Goal: Task Accomplishment & Management: Use online tool/utility

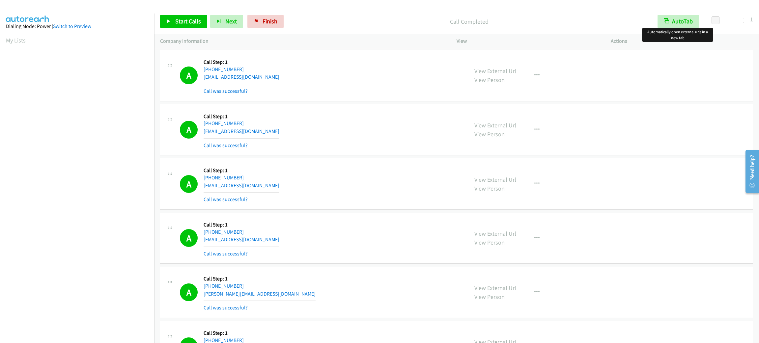
scroll to position [29, 0]
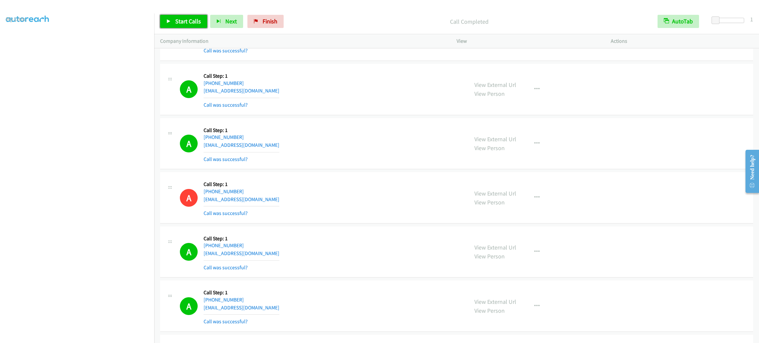
click at [194, 18] on span "Start Calls" at bounding box center [188, 21] width 26 height 8
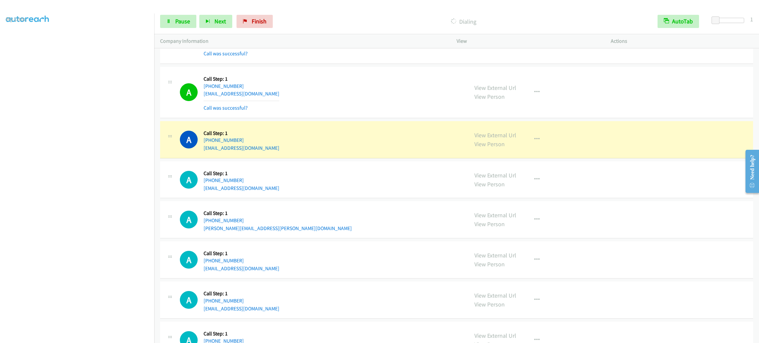
scroll to position [1847, 0]
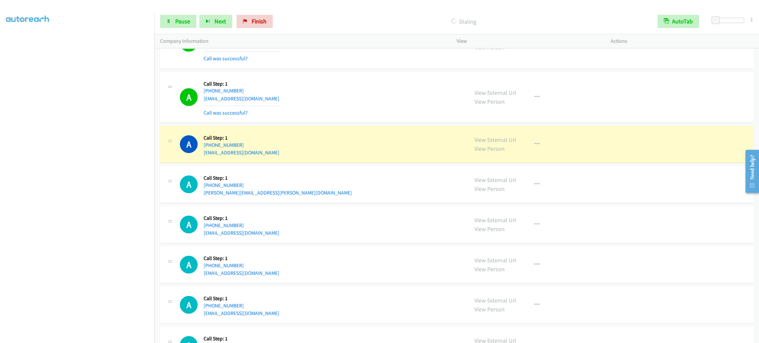
click at [185, 13] on div "Start Calls Pause Next Finish Dialing AutoTab AutoTab 1" at bounding box center [456, 21] width 605 height 25
click at [184, 14] on div "Start Calls Pause Next Finish Dialing AutoTab AutoTab 1" at bounding box center [456, 21] width 605 height 25
click at [184, 15] on link "Pause" at bounding box center [178, 21] width 36 height 13
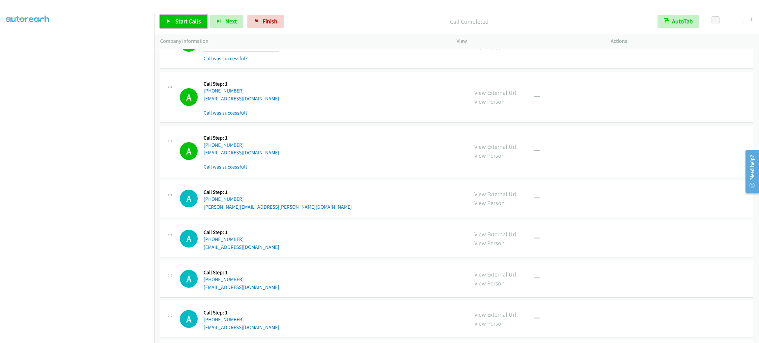
click at [183, 21] on span "Start Calls" at bounding box center [188, 21] width 26 height 8
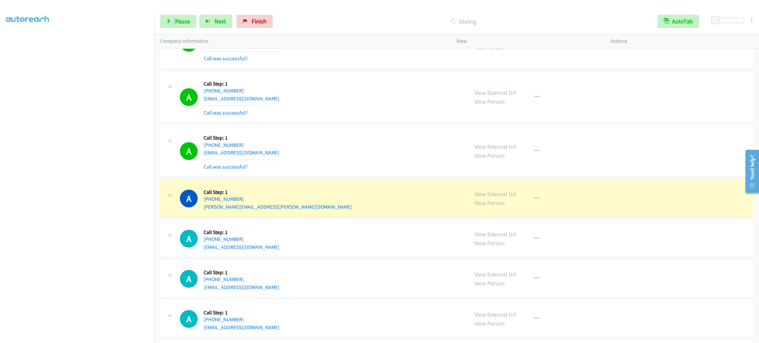
scroll to position [1995, 0]
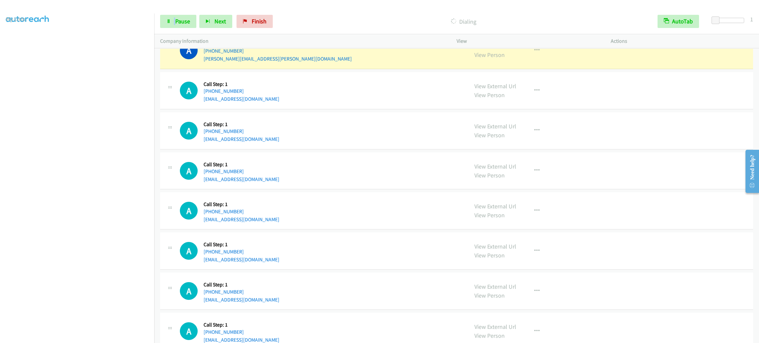
drag, startPoint x: 639, startPoint y: 125, endPoint x: 578, endPoint y: 123, distance: 61.3
click at [639, 125] on div "A Callback Scheduled Call Step: 1 [GEOGRAPHIC_DATA]/[GEOGRAPHIC_DATA] [PHONE_NU…" at bounding box center [456, 130] width 593 height 37
click at [187, 15] on link "Pause" at bounding box center [178, 21] width 36 height 13
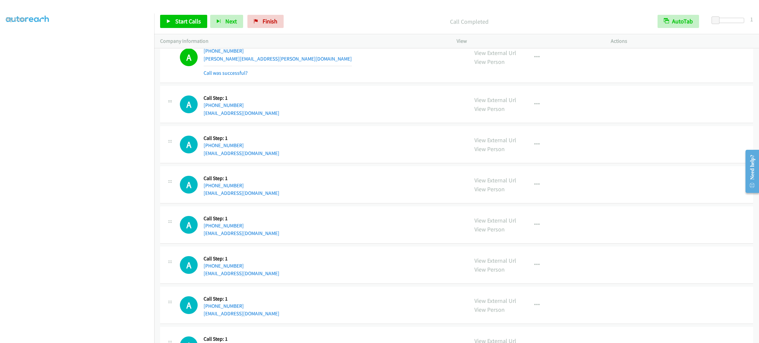
click at [347, 310] on div "A Callback Scheduled Call Step: 1 America/New_York [PHONE_NUMBER] [EMAIL_ADDRES…" at bounding box center [321, 305] width 283 height 25
click at [169, 17] on link "Start Calls" at bounding box center [183, 21] width 47 height 13
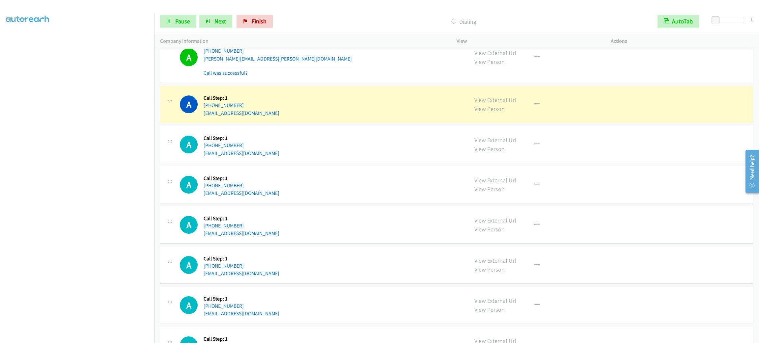
click at [389, 182] on div "A Callback Scheduled Call Step: 1 America/New_York [PHONE_NUMBER] [EMAIL_ADDRES…" at bounding box center [321, 184] width 283 height 25
drag, startPoint x: 346, startPoint y: 132, endPoint x: 335, endPoint y: 132, distance: 10.9
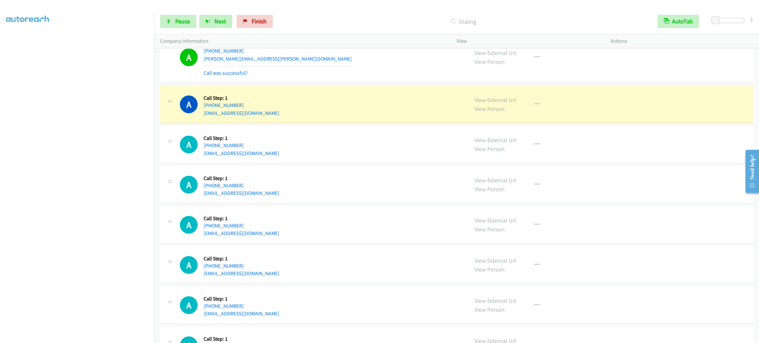
click at [346, 132] on div "A Callback Scheduled Call Step: 1 [GEOGRAPHIC_DATA]/[GEOGRAPHIC_DATA] [PHONE_NU…" at bounding box center [456, 144] width 593 height 37
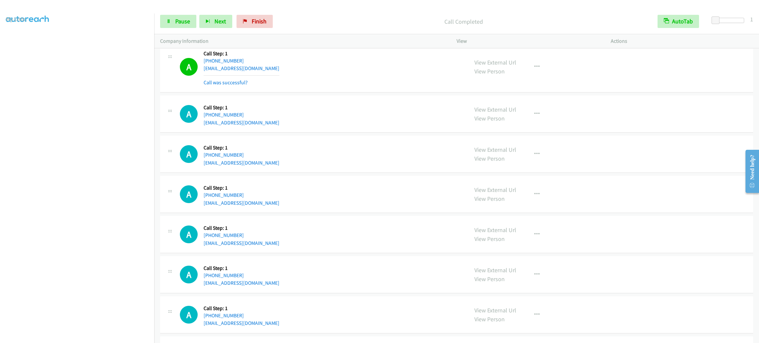
scroll to position [2142, 0]
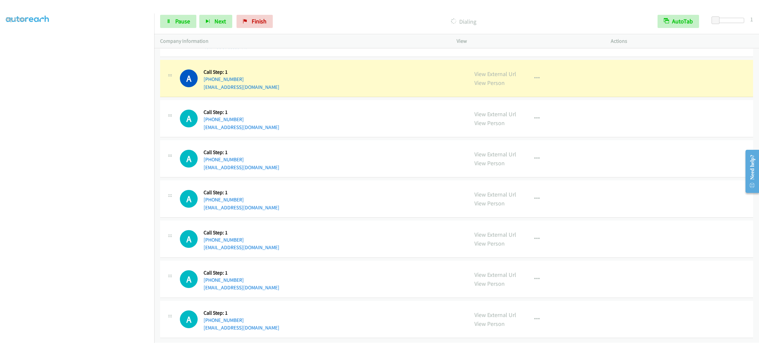
drag, startPoint x: 287, startPoint y: 21, endPoint x: 286, endPoint y: 5, distance: 15.9
click at [288, 20] on p "Dialing" at bounding box center [464, 21] width 364 height 9
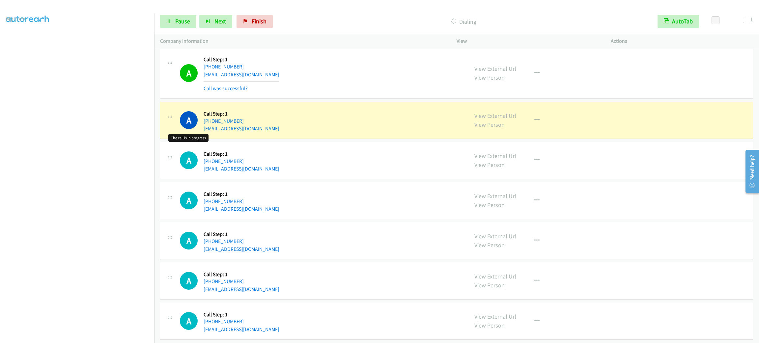
scroll to position [2156, 0]
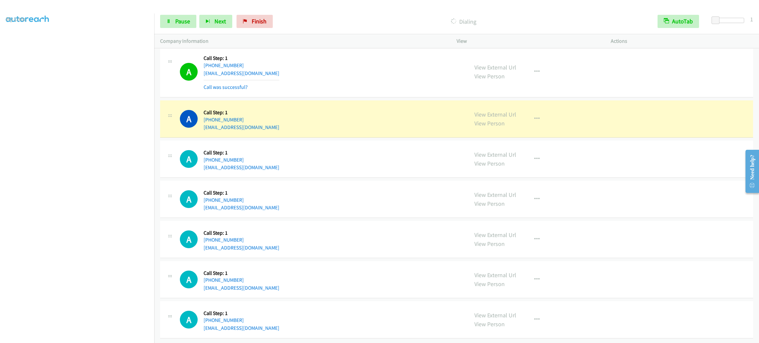
click at [323, 164] on div "A Callback Scheduled Call Step: 1 America/New_York [PHONE_NUMBER] [EMAIL_ADDRES…" at bounding box center [456, 159] width 593 height 37
click at [355, 166] on div "A Callback Scheduled Call Step: 1 America/New_York [PHONE_NUMBER] [EMAIL_ADDRES…" at bounding box center [456, 159] width 593 height 37
click at [439, 259] on td "A Callback Scheduled Call Step: 1 America/New_York [PHONE_NUMBER] [EMAIL_ADDRES…" at bounding box center [456, 279] width 605 height 40
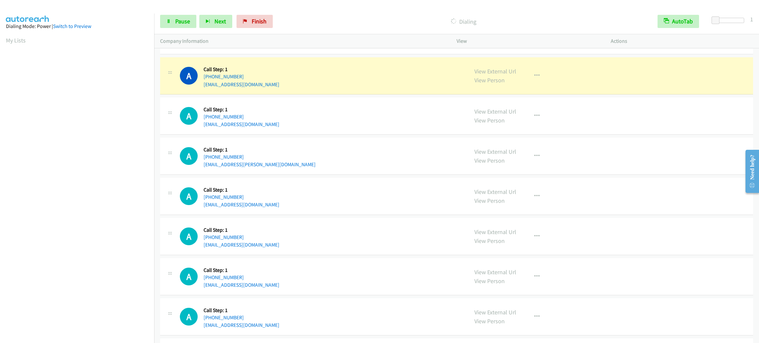
scroll to position [29, 0]
drag, startPoint x: 554, startPoint y: 179, endPoint x: 554, endPoint y: 132, distance: 47.4
click at [554, 175] on div "A Callback Scheduled Call Step: 1 America/New_York [PHONE_NUMBER] [EMAIL_ADDRES…" at bounding box center [456, 156] width 593 height 37
click at [537, 61] on td "A Callback Scheduled Call Step: 1 America/New_York [PHONE_NUMBER] [EMAIL_ADDRES…" at bounding box center [456, 76] width 605 height 40
click at [537, 76] on button "button" at bounding box center [537, 75] width 18 height 13
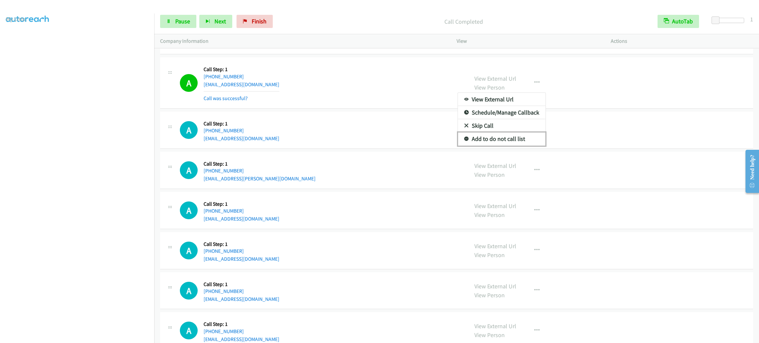
click at [514, 142] on link "Add to do not call list" at bounding box center [502, 138] width 88 height 13
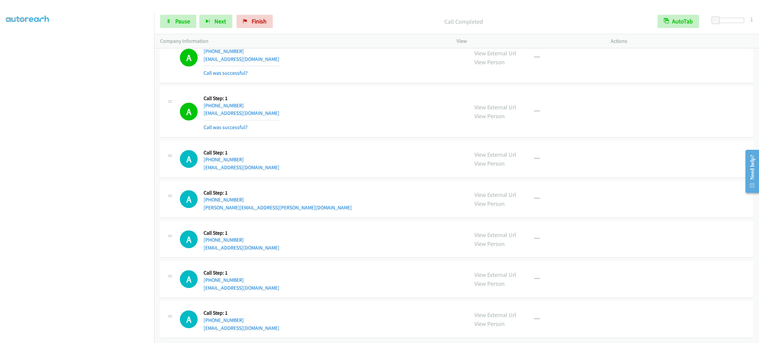
scroll to position [3148, 0]
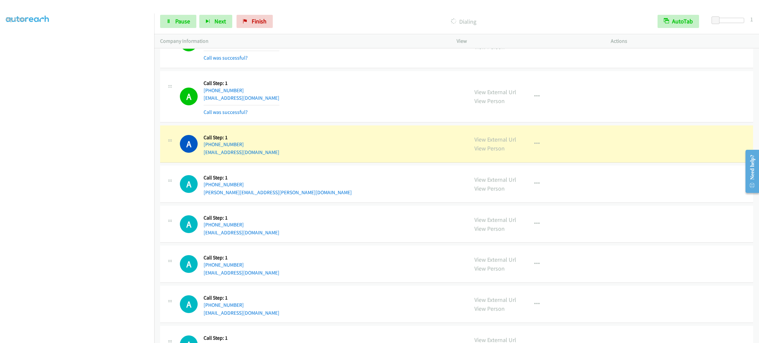
click at [339, 116] on div "A Callback Scheduled Call Step: 1 [GEOGRAPHIC_DATA]/[GEOGRAPHIC_DATA] [PHONE_NU…" at bounding box center [321, 96] width 283 height 39
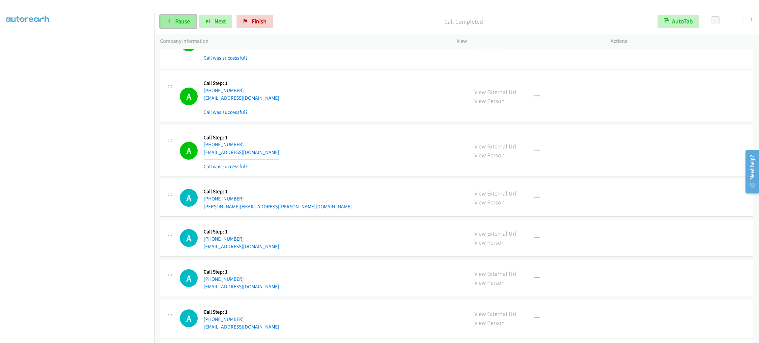
click at [183, 25] on link "Pause" at bounding box center [178, 21] width 36 height 13
click at [182, 19] on span "Start Calls" at bounding box center [188, 21] width 26 height 8
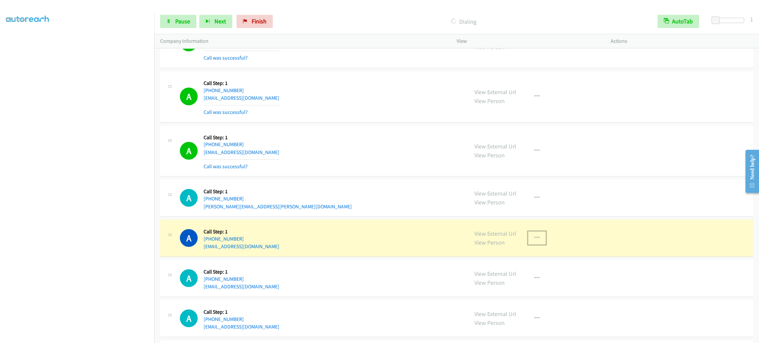
click at [536, 240] on button "button" at bounding box center [537, 237] width 18 height 13
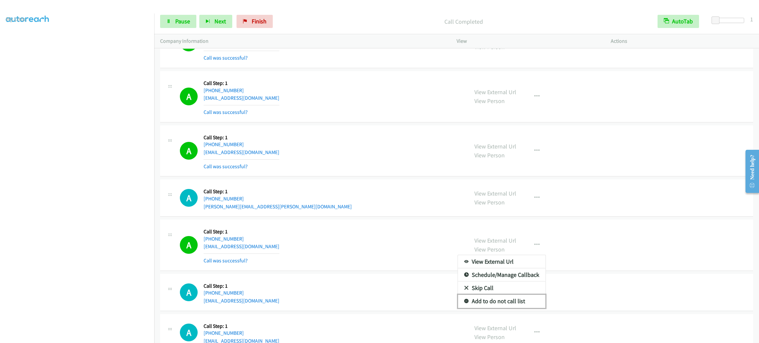
click at [525, 308] on link "Add to do not call list" at bounding box center [502, 301] width 88 height 13
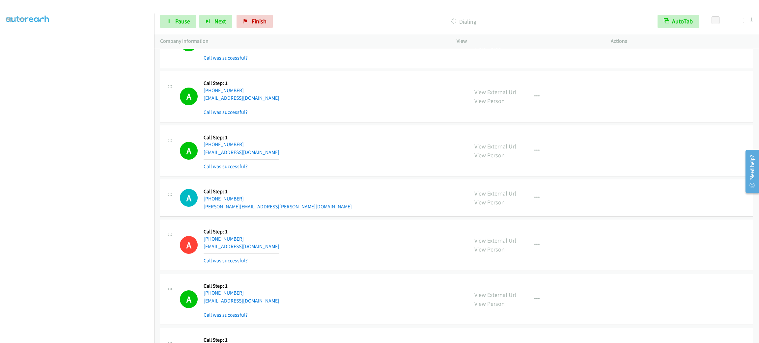
click at [375, 178] on td "A Callback Scheduled Call Step: 1 America/New_York [PHONE_NUMBER] [EMAIL_ADDRES…" at bounding box center [456, 151] width 605 height 54
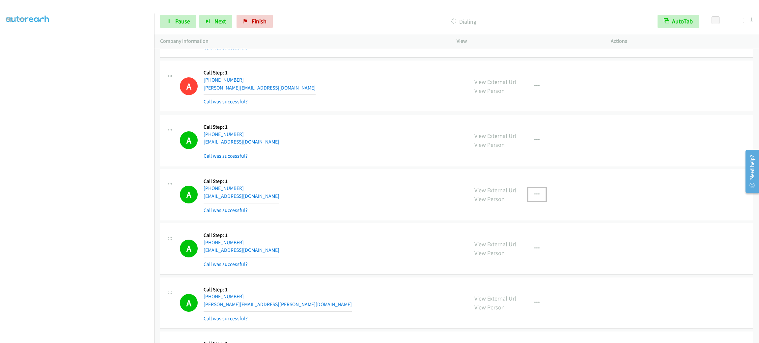
click at [528, 197] on button "button" at bounding box center [537, 194] width 18 height 13
drag, startPoint x: 519, startPoint y: 251, endPoint x: 451, endPoint y: 199, distance: 85.3
click at [519, 251] on link "Add to do not call list" at bounding box center [502, 250] width 88 height 13
click at [186, 17] on span "Pause" at bounding box center [182, 21] width 15 height 8
click at [184, 17] on span "Start Calls" at bounding box center [188, 21] width 26 height 8
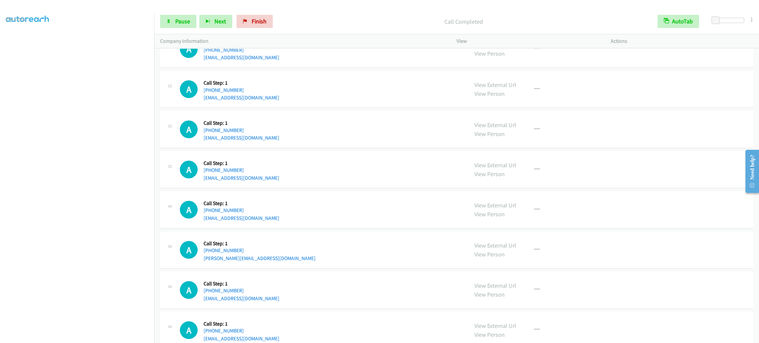
scroll to position [4515, 0]
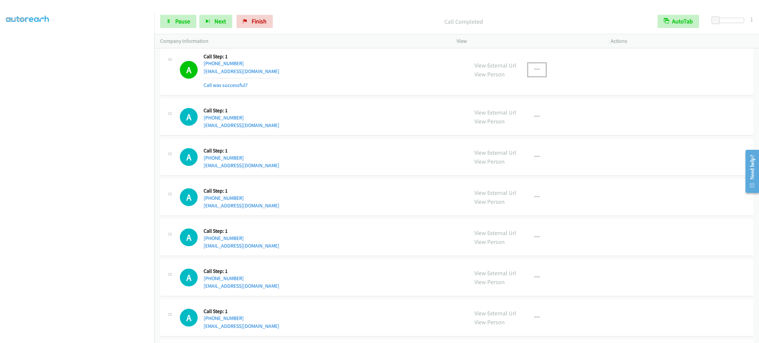
click at [529, 76] on button "button" at bounding box center [537, 69] width 18 height 13
click at [530, 133] on link "Add to do not call list" at bounding box center [502, 126] width 88 height 13
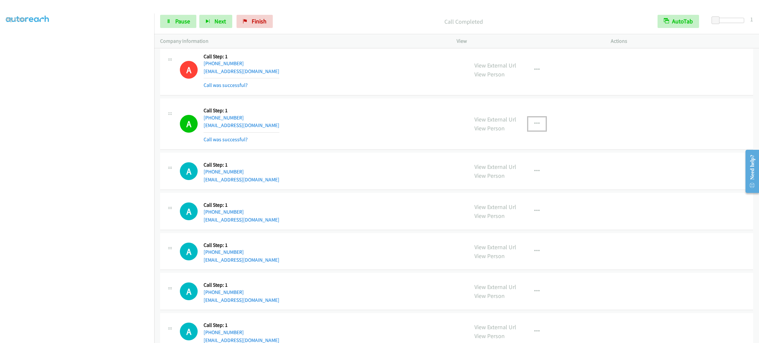
click at [537, 128] on button "button" at bounding box center [537, 123] width 18 height 13
click at [517, 187] on link "Add to do not call list" at bounding box center [502, 180] width 88 height 13
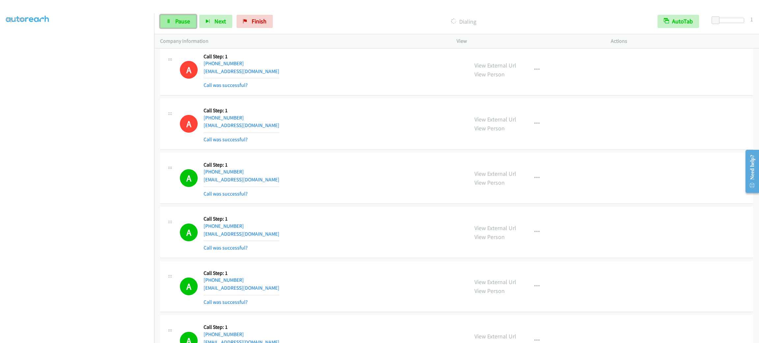
click at [186, 17] on link "Pause" at bounding box center [178, 21] width 36 height 13
click at [194, 25] on link "Start Calls" at bounding box center [183, 21] width 47 height 13
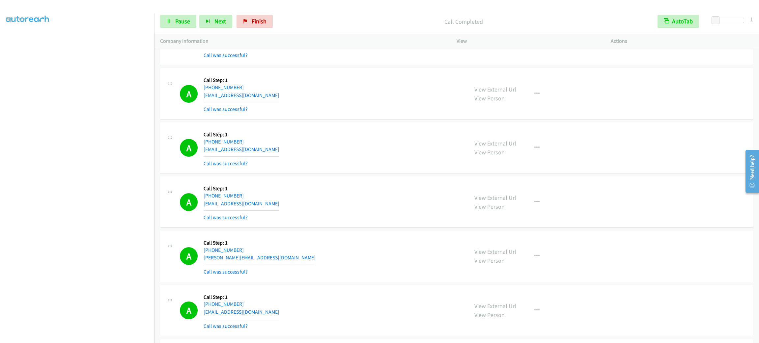
scroll to position [4960, 0]
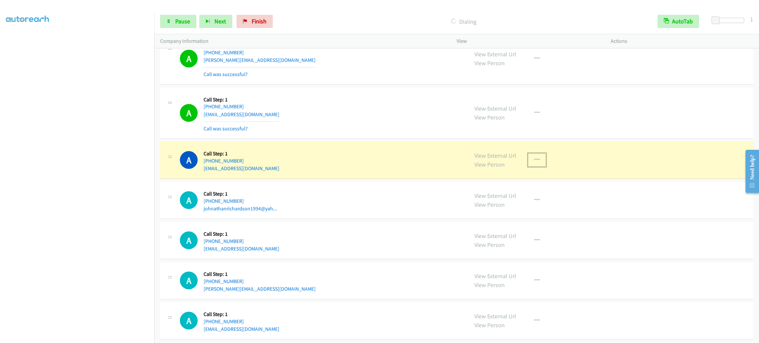
click at [538, 167] on button "button" at bounding box center [537, 159] width 18 height 13
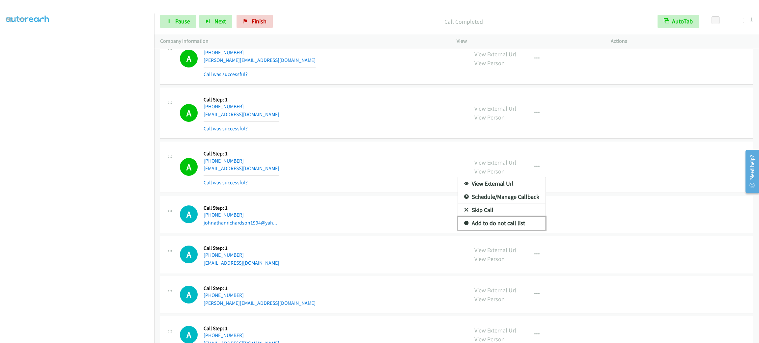
click at [520, 230] on link "Add to do not call list" at bounding box center [502, 223] width 88 height 13
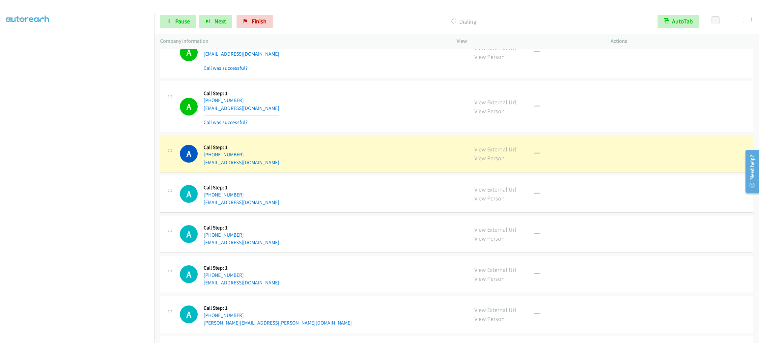
scroll to position [5553, 0]
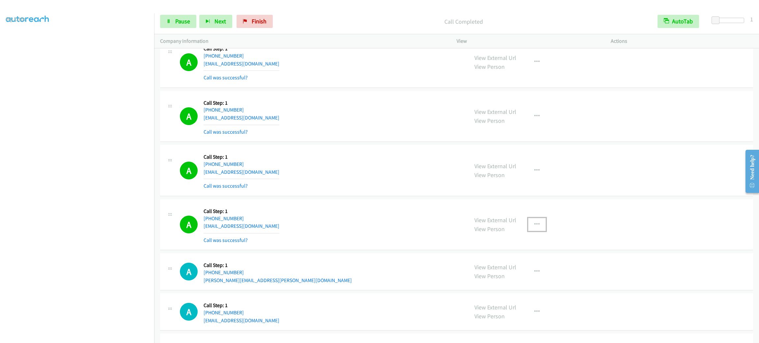
click at [529, 231] on button "button" at bounding box center [537, 224] width 18 height 13
click at [501, 287] on link "Add to do not call list" at bounding box center [502, 280] width 88 height 13
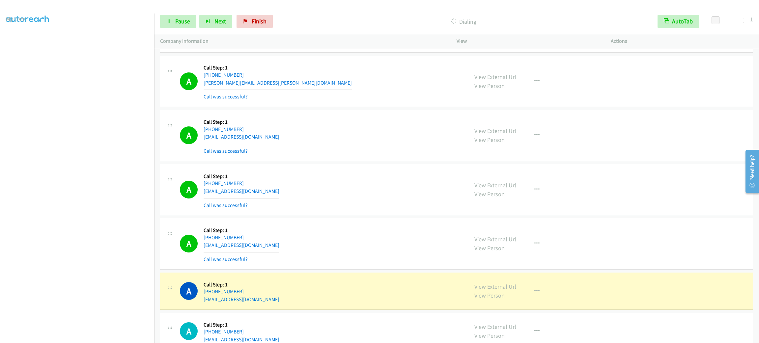
scroll to position [5898, 0]
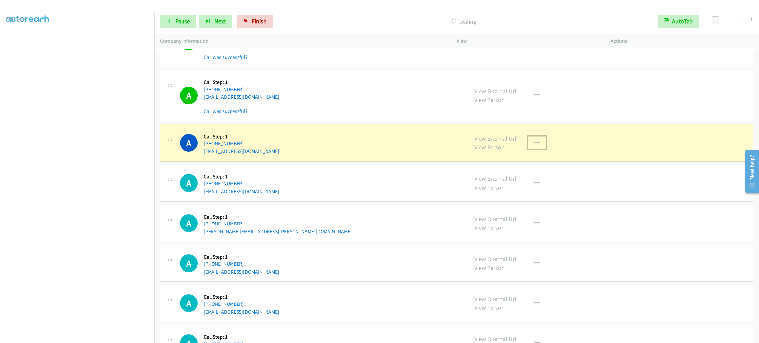
drag, startPoint x: 528, startPoint y: 159, endPoint x: 534, endPoint y: 173, distance: 14.5
click at [528, 149] on button "button" at bounding box center [537, 142] width 18 height 13
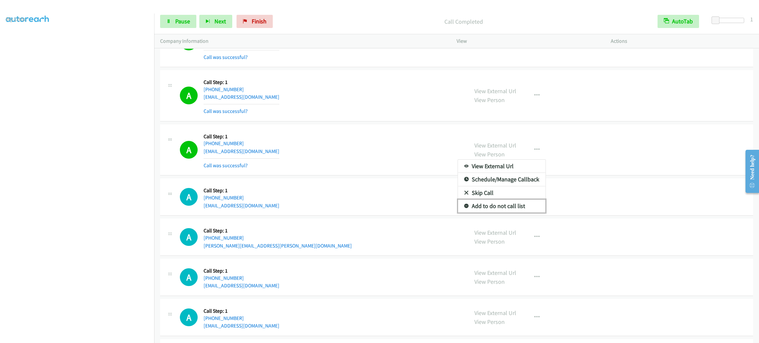
click at [532, 213] on link "Add to do not call list" at bounding box center [502, 206] width 88 height 13
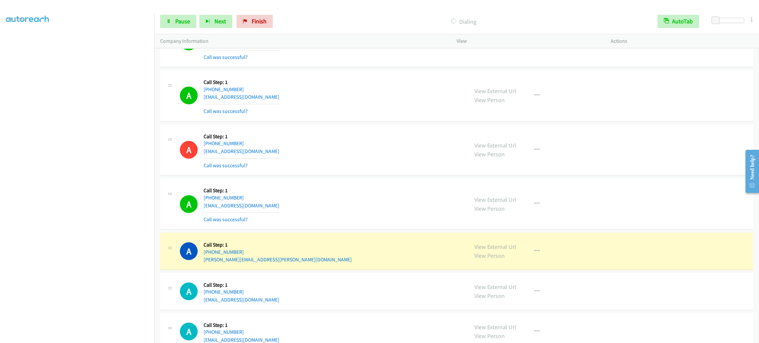
scroll to position [5948, 0]
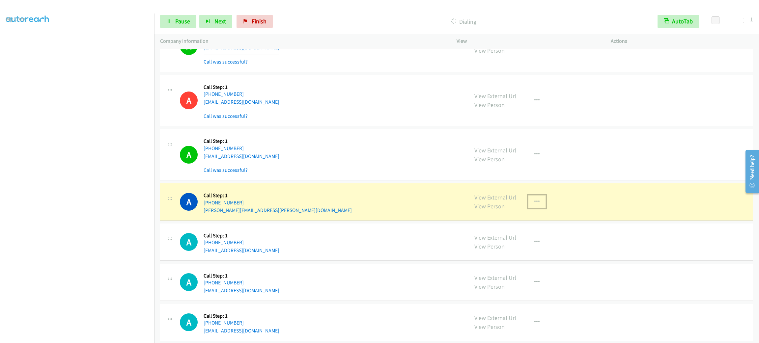
click at [534, 208] on button "button" at bounding box center [537, 201] width 18 height 13
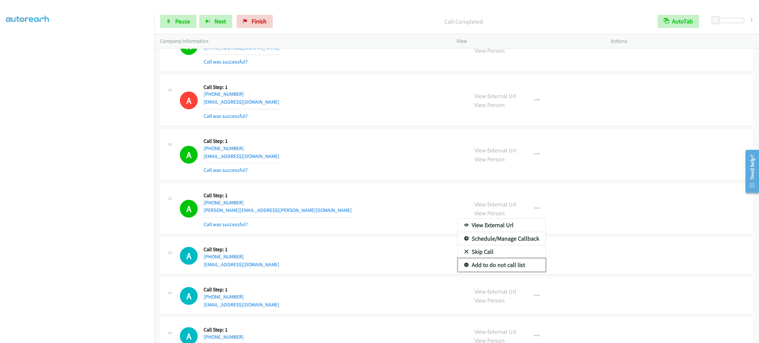
click at [508, 272] on link "Add to do not call list" at bounding box center [502, 264] width 88 height 13
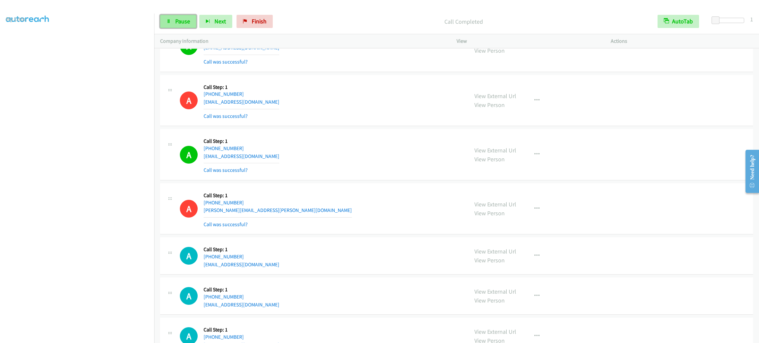
click at [192, 19] on link "Pause" at bounding box center [178, 21] width 36 height 13
click at [371, 120] on div "A Callback Scheduled Call Step: 1 [GEOGRAPHIC_DATA]/[GEOGRAPHIC_DATA] [PHONE_NU…" at bounding box center [321, 100] width 283 height 39
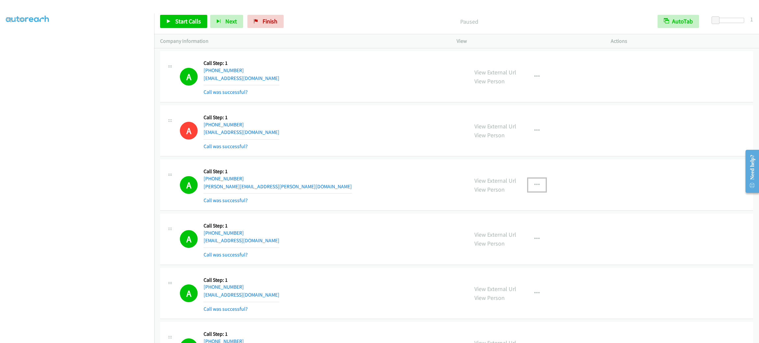
click at [538, 192] on button "button" at bounding box center [537, 184] width 18 height 13
click at [527, 234] on link "Skip Call" at bounding box center [502, 227] width 88 height 13
click at [531, 204] on div "View External Url View Person View External Url Email Schedule/Manage Callback …" at bounding box center [548, 184] width 160 height 39
click at [534, 188] on icon "button" at bounding box center [536, 184] width 5 height 5
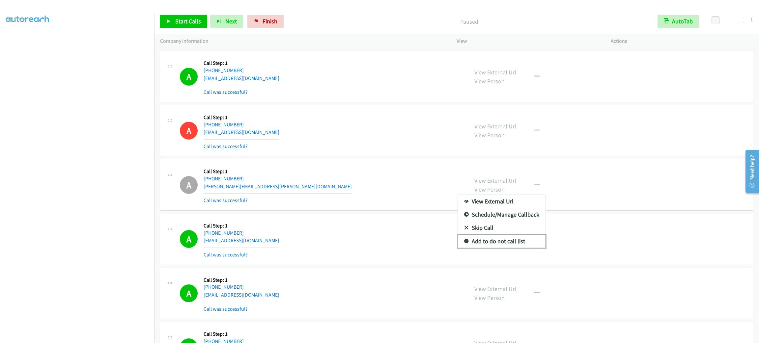
click at [527, 248] on link "Add to do not call list" at bounding box center [502, 241] width 88 height 13
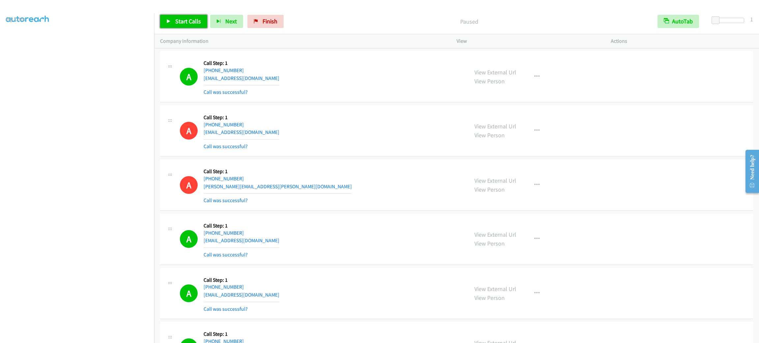
click at [184, 23] on span "Start Calls" at bounding box center [188, 21] width 26 height 8
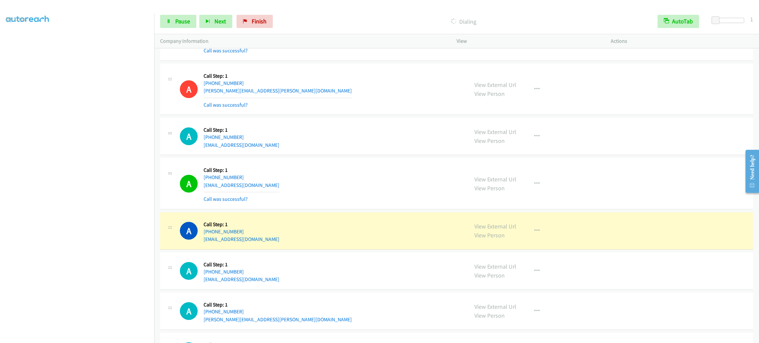
scroll to position [6265, 0]
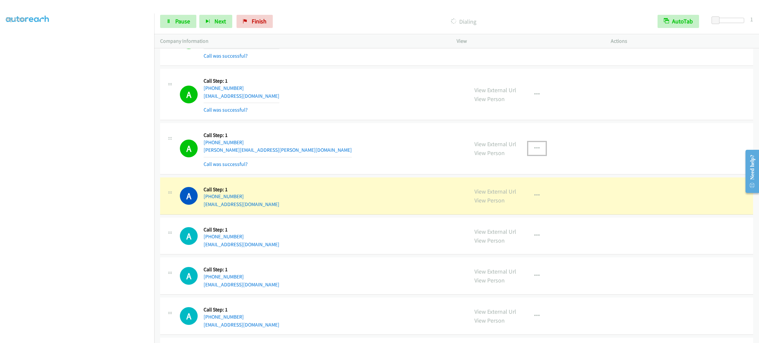
click at [528, 155] on button "button" at bounding box center [537, 148] width 18 height 13
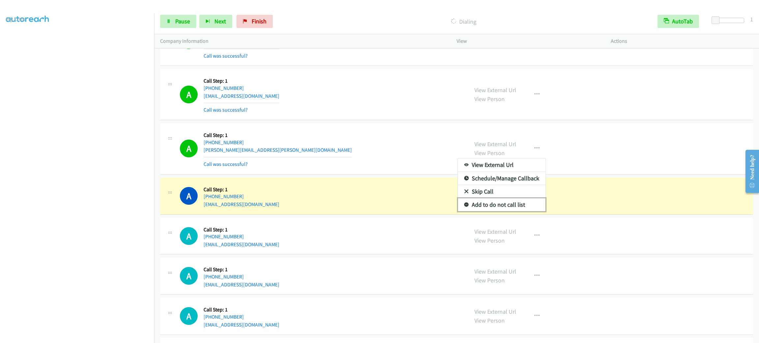
click at [525, 211] on link "Add to do not call list" at bounding box center [502, 204] width 88 height 13
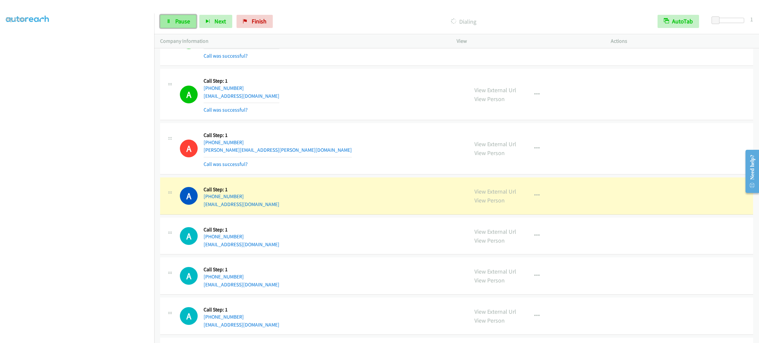
click at [192, 21] on link "Pause" at bounding box center [178, 21] width 36 height 13
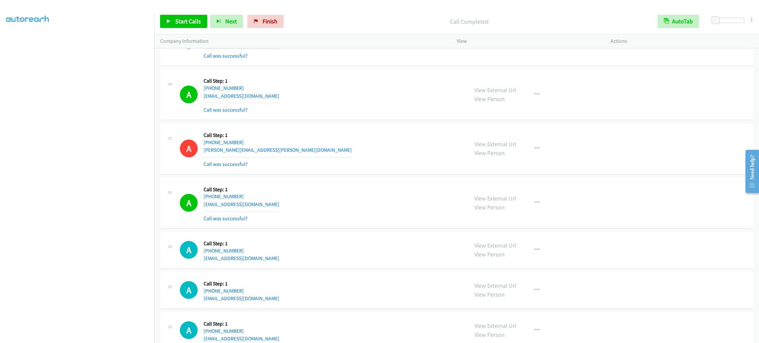
click at [398, 106] on div "A Callback Scheduled Call Step: 1 America/Los_Angeles [PHONE_NUMBER] [EMAIL_ADD…" at bounding box center [321, 94] width 283 height 39
click at [394, 68] on td "A Callback Scheduled Call Step: 1 [GEOGRAPHIC_DATA]/[GEOGRAPHIC_DATA] [PHONE_NU…" at bounding box center [456, 40] width 605 height 54
click at [351, 16] on div "Call Completed" at bounding box center [468, 21] width 365 height 13
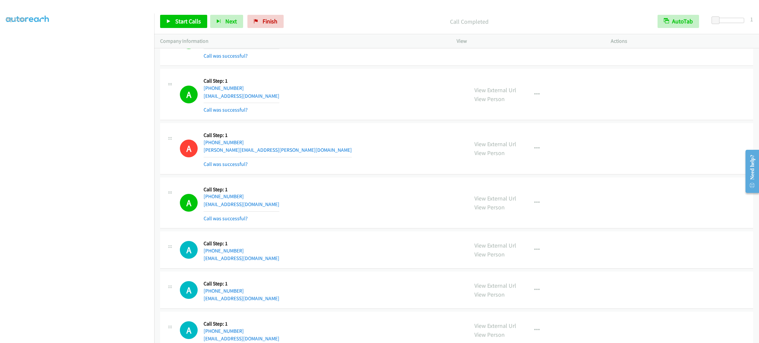
click at [351, 16] on div "Call Completed" at bounding box center [468, 21] width 365 height 13
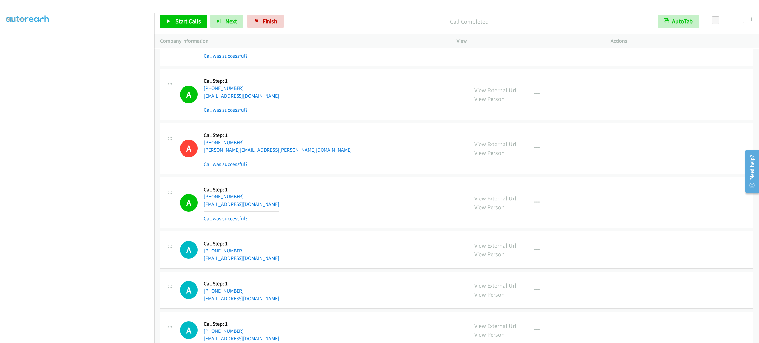
click at [351, 16] on div "Call Completed" at bounding box center [468, 21] width 365 height 13
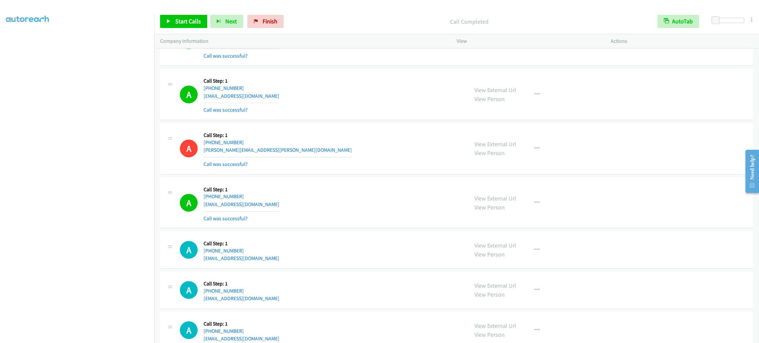
click at [351, 16] on div "Call Completed" at bounding box center [468, 21] width 365 height 13
